Goal: Task Accomplishment & Management: Complete application form

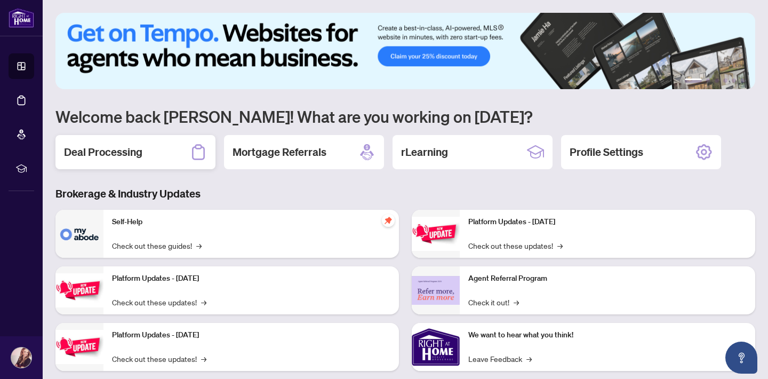
click at [158, 147] on div "Deal Processing" at bounding box center [135, 152] width 160 height 34
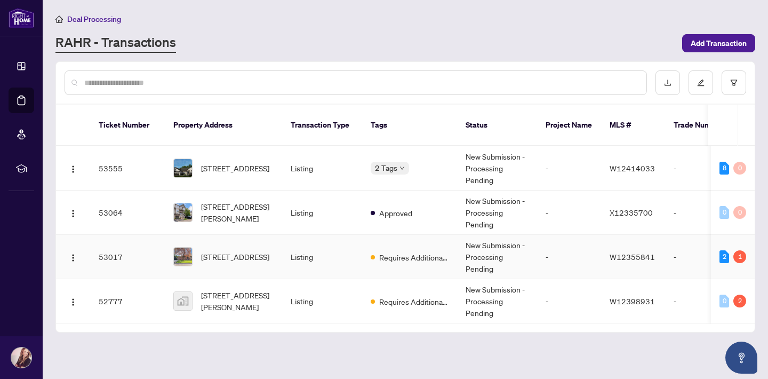
click at [257, 251] on span "43 Sherwood Cres, Brampton, Ontario L6X 2C9, Canada" at bounding box center [235, 257] width 68 height 12
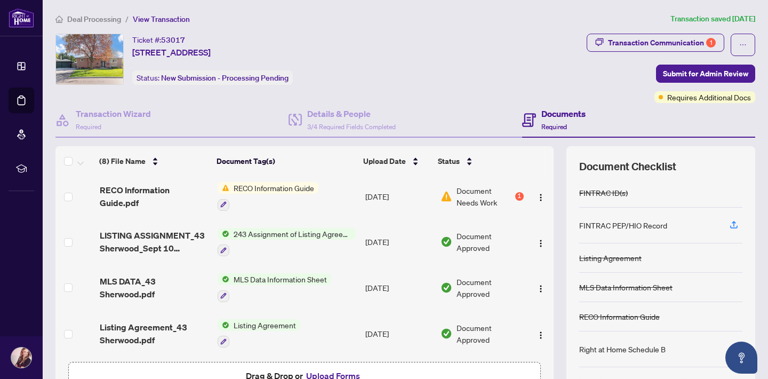
scroll to position [186, 0]
click at [733, 72] on span "Submit for Admin Review" at bounding box center [705, 73] width 85 height 17
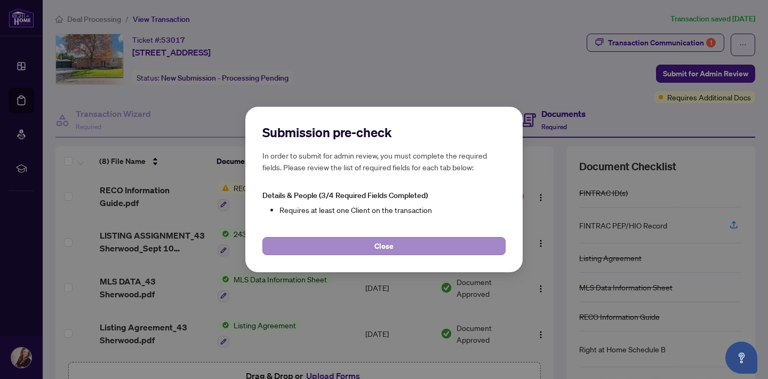
click at [334, 246] on button "Close" at bounding box center [383, 246] width 243 height 18
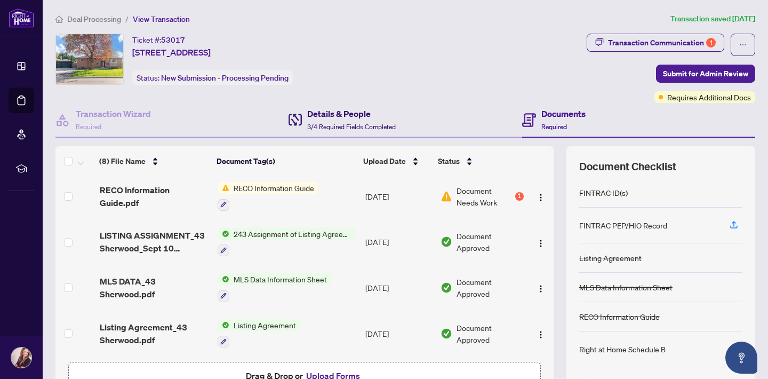
click at [334, 119] on h4 "Details & People" at bounding box center [351, 113] width 89 height 13
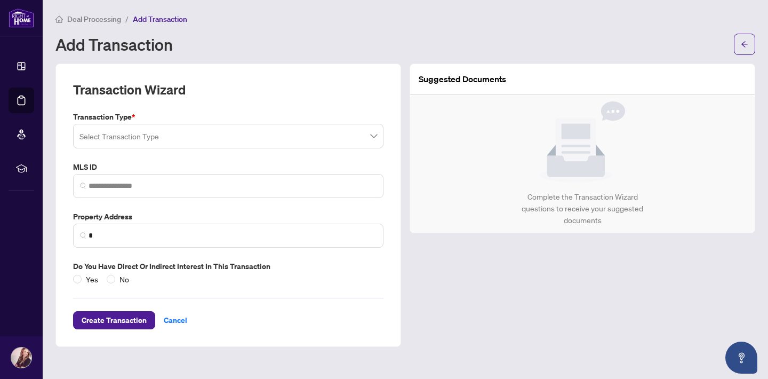
click at [105, 130] on input "search" at bounding box center [223, 137] width 288 height 23
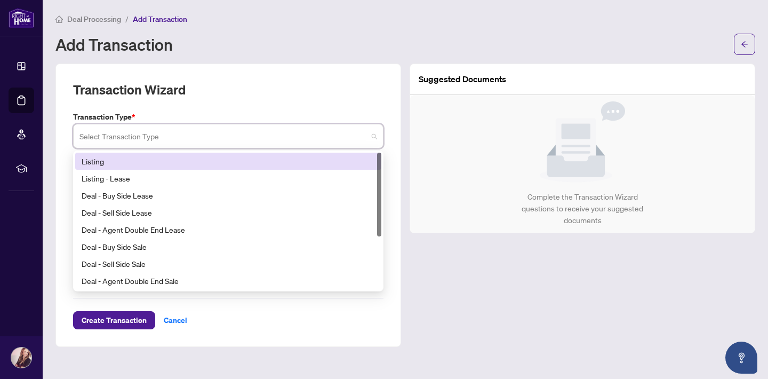
click at [102, 164] on div "Listing" at bounding box center [228, 161] width 293 height 12
